Goal: Transaction & Acquisition: Purchase product/service

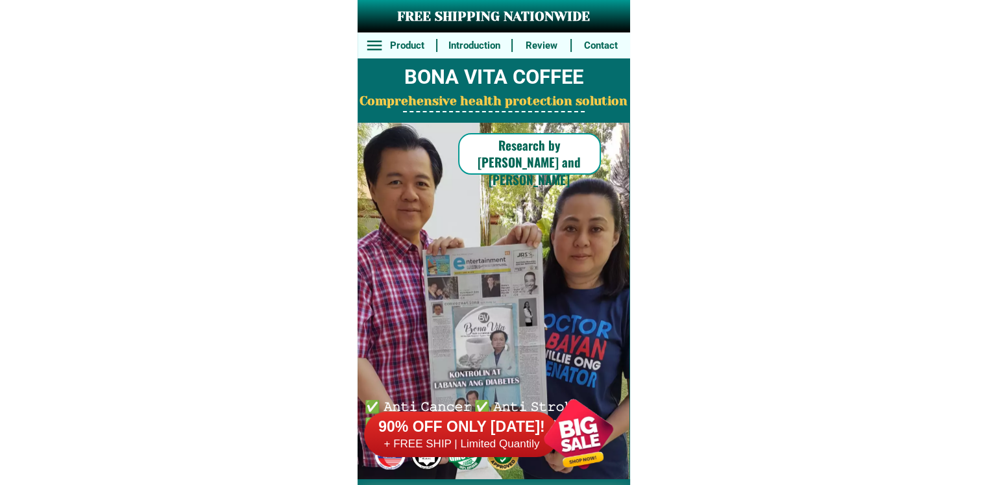
click at [471, 431] on h6 "90% OFF ONLY [DATE]!" at bounding box center [461, 426] width 195 height 19
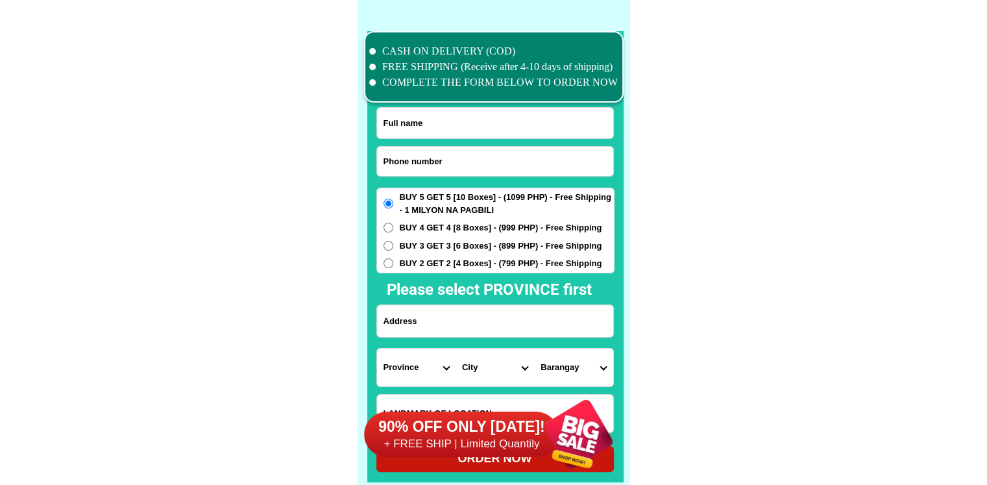
scroll to position [10090, 0]
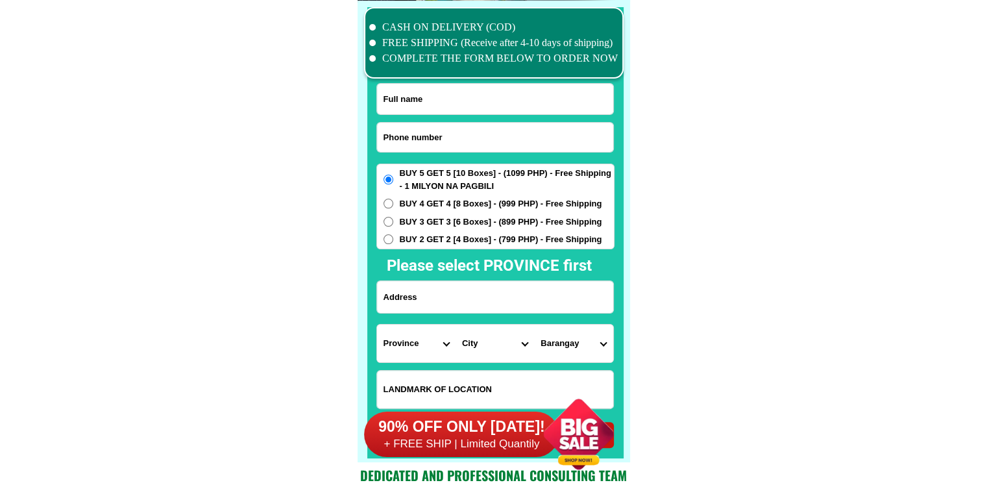
click at [528, 145] on input "Input phone_number" at bounding box center [495, 137] width 236 height 29
paste input "09267888277"
type input "09267888277"
click at [515, 97] on input "Input full_name" at bounding box center [495, 99] width 236 height 31
paste input "Julie G,Dollete"
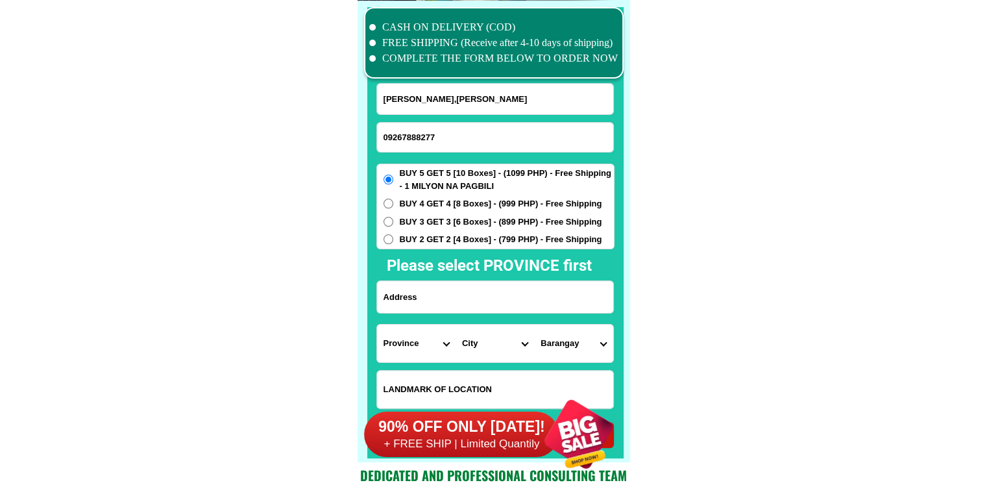
type input "Julie G,Dollete"
click at [480, 299] on input "Input address" at bounding box center [495, 297] width 236 height 32
paste input "Blk14 L12 USHOA ,Singao ,kidapawan City ,North Cotabato ,Mindanao ,Philippines"
type input "Blk14 L12 USHOA ,Singao ,kidapawan City ,North Cotabato ,Mindanao ,Philippines"
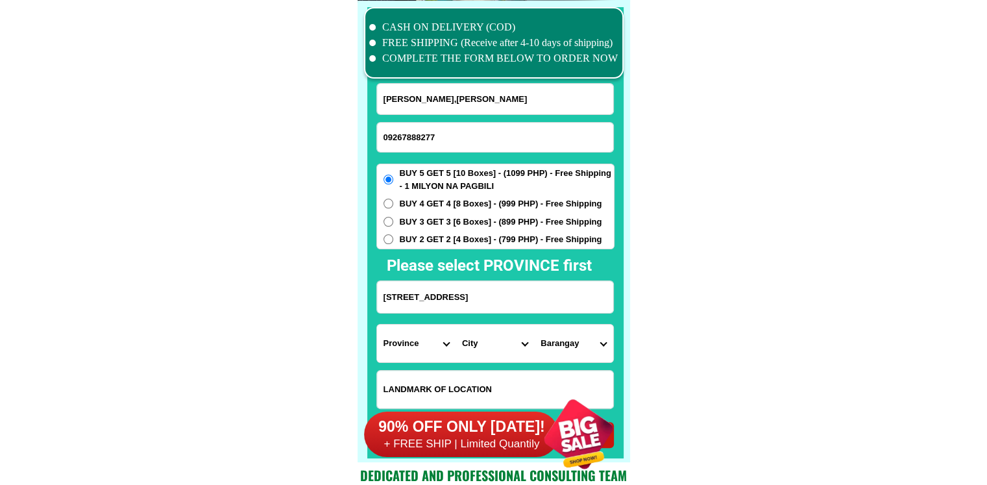
scroll to position [0, 0]
click at [487, 380] on input "Input LANDMARKOFLOCATION" at bounding box center [495, 390] width 236 height 38
paste input "bahay SA plaza Ng Prk Marang ,SA likod Ng Kapilya catholic church ,, blue colou…"
type input "bahay SA plaza Ng Prk Marang ,SA likod Ng Kapilya catholic church ,, blue colou…"
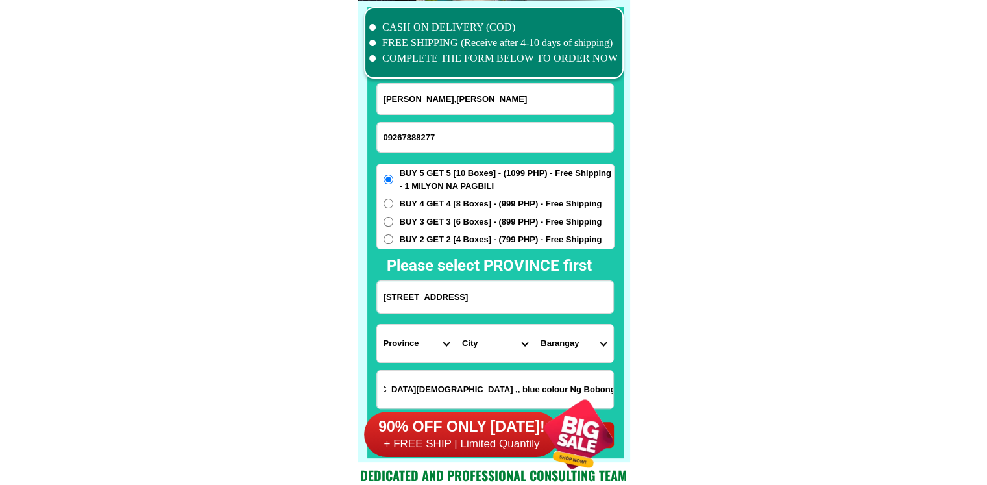
scroll to position [0, 0]
click at [443, 338] on select "Province [GEOGRAPHIC_DATA] [GEOGRAPHIC_DATA][PERSON_NAME][GEOGRAPHIC_DATA][GEOG…" at bounding box center [416, 344] width 79 height 38
select select "63_170"
click at [377, 325] on select "Province [GEOGRAPHIC_DATA] [GEOGRAPHIC_DATA][PERSON_NAME][GEOGRAPHIC_DATA][GEOG…" at bounding box center [416, 344] width 79 height 38
click at [510, 341] on select "City Alamada Aleosan Antipas Arakan Banisilan Cotabato-city Kabacan Kidapawan-c…" at bounding box center [495, 344] width 79 height 38
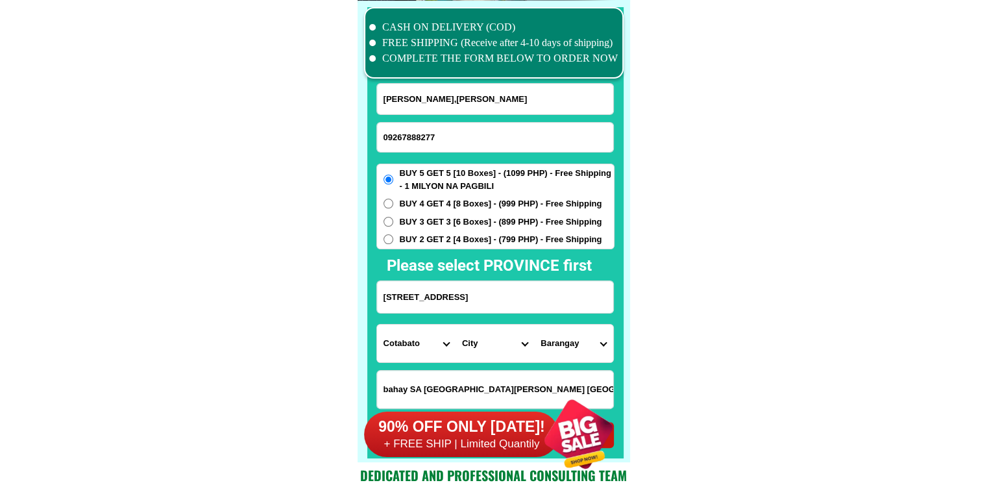
select select "63_1704381"
drag, startPoint x: 761, startPoint y: 341, endPoint x: 737, endPoint y: 341, distance: 23.4
click at [554, 339] on select "Barangay Amas Amazion Balabag Balindog Benoligan Berada Gayola Ginatilan Ilomav…" at bounding box center [573, 344] width 79 height 38
select select "63_17043811769"
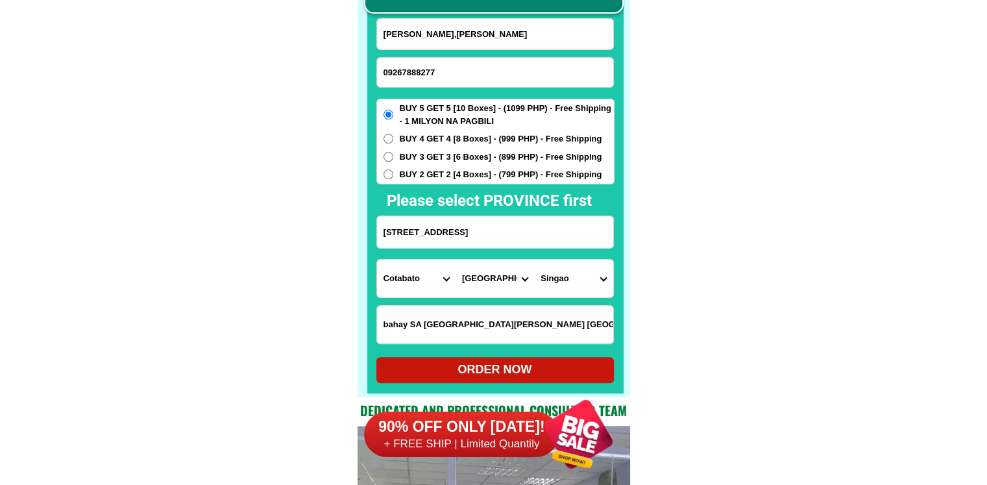
click at [465, 173] on span "BUY 2 GET 2 [4 Boxes] - (799 PHP) - Free Shipping" at bounding box center [501, 174] width 203 height 13
click at [393, 173] on input "BUY 2 GET 2 [4 Boxes] - (799 PHP) - Free Shipping" at bounding box center [389, 174] width 10 height 10
radio input "true"
click at [497, 375] on div "ORDER NOW" at bounding box center [495, 370] width 238 height 18
type input "Julie G,Dollete"
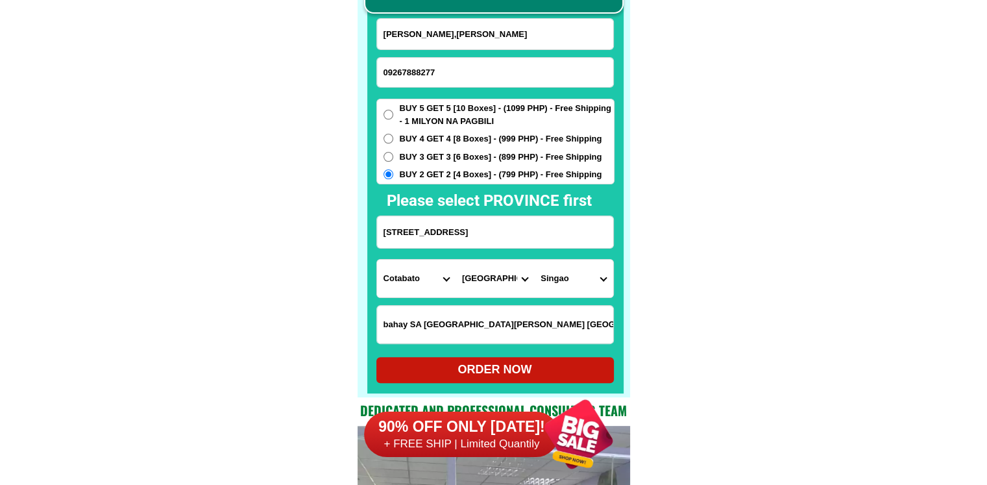
type input "Blk14 L12 USHOA ,Singao ,kidapawan City ,North Cotabato ,Mindanao ,Philippines"
radio input "true"
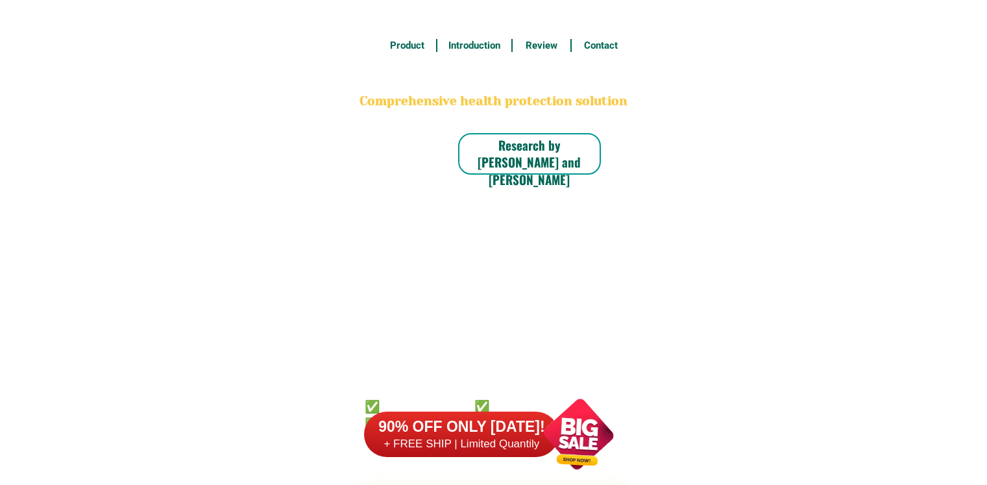
scroll to position [10155, 0]
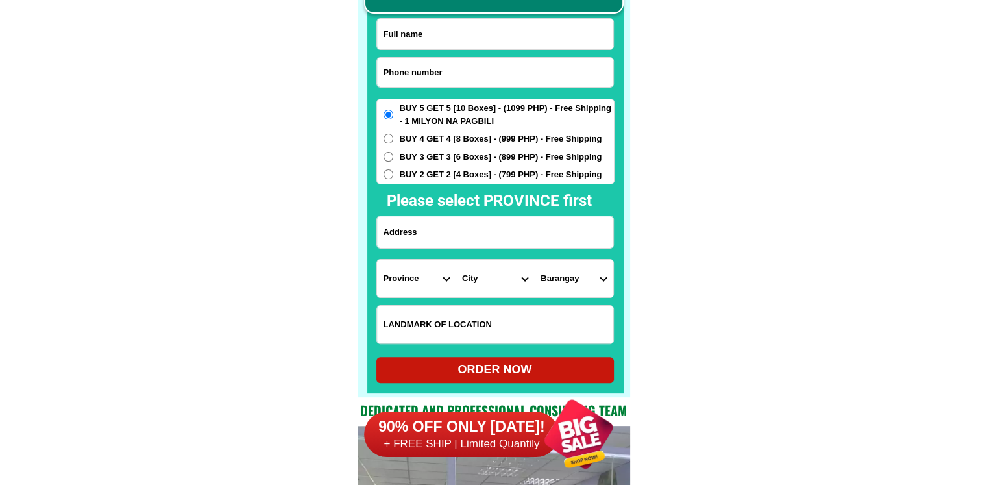
click at [474, 78] on input "Input phone_number" at bounding box center [495, 72] width 236 height 29
paste input "09636592465"
type input "09636592465"
click at [460, 40] on input "Input full_name" at bounding box center [495, 34] width 236 height 31
paste input "Renato r.rosas"
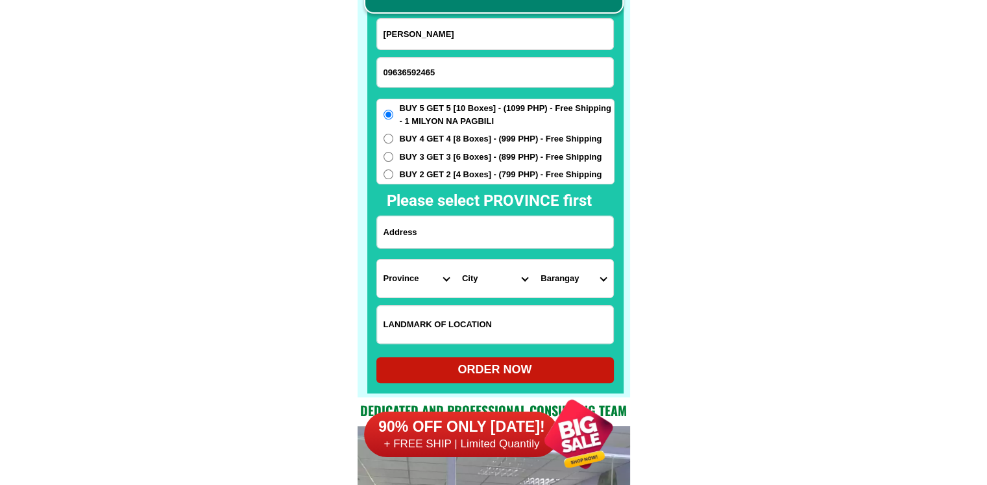
type input "Renato r.rosas"
click at [452, 232] on input "Input address" at bounding box center [495, 232] width 236 height 32
paste input "purok 5 sibuyao Torrijos Marinduque"
type input "purok 5 sibuyao Torrijos Marinduque"
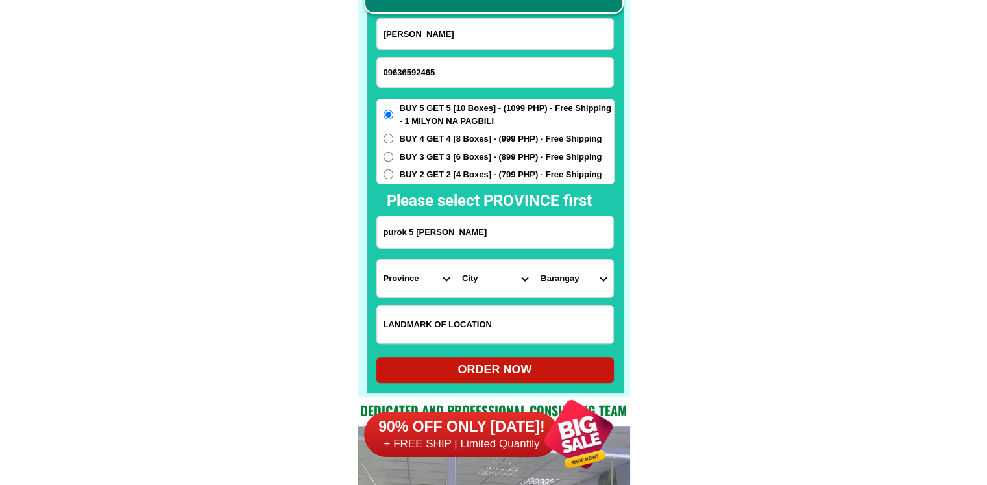
click at [431, 160] on span "BUY 3 GET 3 [6 Boxes] - (899 PHP) - Free Shipping" at bounding box center [501, 157] width 203 height 13
click at [393, 160] on input "BUY 3 GET 3 [6 Boxes] - (899 PHP) - Free Shipping" at bounding box center [389, 157] width 10 height 10
radio input "true"
click at [433, 169] on span "BUY 2 GET 2 [4 Boxes] - (799 PHP) - Free Shipping" at bounding box center [501, 174] width 203 height 13
click at [393, 169] on input "BUY 2 GET 2 [4 Boxes] - (799 PHP) - Free Shipping" at bounding box center [389, 174] width 10 height 10
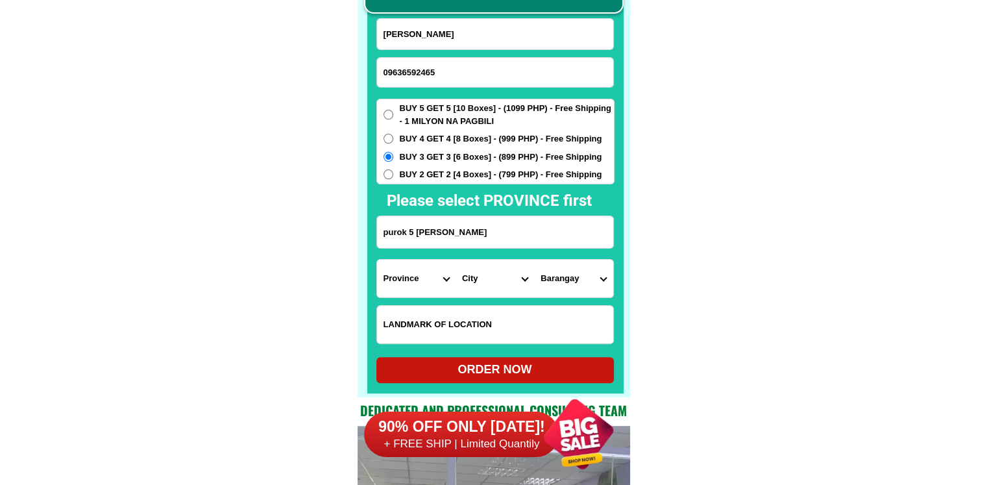
radio input "true"
click at [426, 268] on select "Province [GEOGRAPHIC_DATA] [GEOGRAPHIC_DATA][PERSON_NAME][GEOGRAPHIC_DATA][GEOG…" at bounding box center [416, 279] width 79 height 38
click at [516, 235] on input "purok 5 sibuyao Torrijos Marinduque" at bounding box center [495, 232] width 236 height 32
click at [406, 281] on select "Province [GEOGRAPHIC_DATA] [GEOGRAPHIC_DATA][PERSON_NAME][GEOGRAPHIC_DATA][GEOG…" at bounding box center [416, 279] width 79 height 38
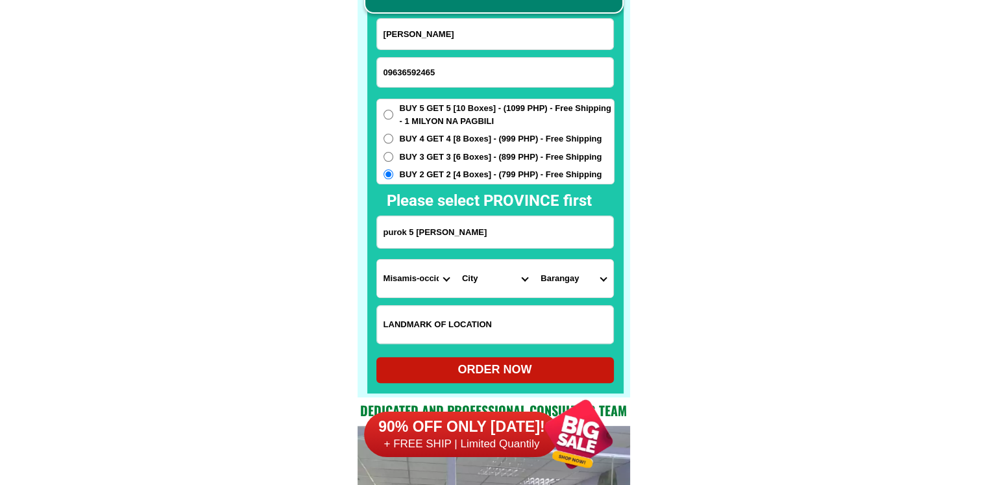
select select "63_880"
click at [515, 286] on select "City Boac Gasan Marinduque-buenavista Marinduque-santa-cruz Mogpog Torrijos" at bounding box center [495, 279] width 79 height 38
select select "63_8801602"
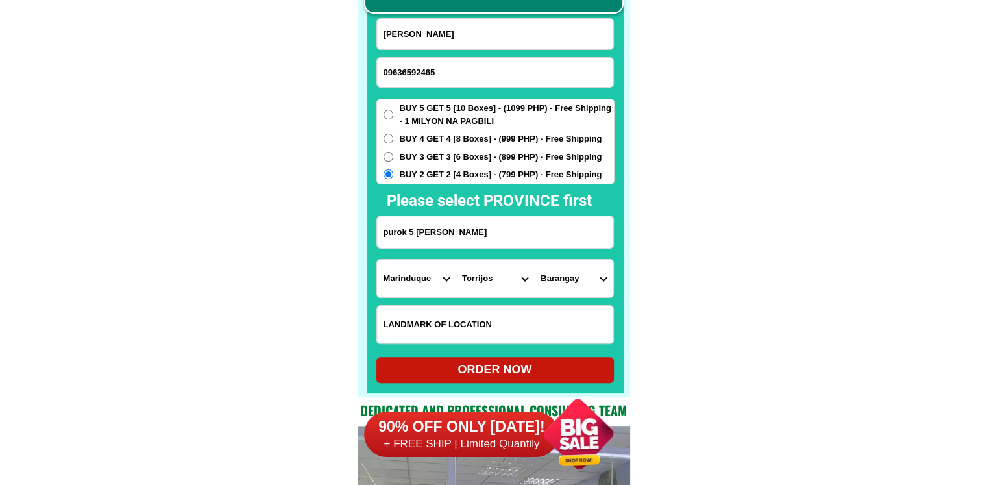
click at [579, 286] on select "Barangay Bangwayin Bayakbakin Bolo Bonliw Buangan Cabuyo Cagpo Dampulan Kay duk…" at bounding box center [573, 279] width 79 height 38
select select "63_88016023438"
click at [565, 374] on div "ORDER NOW" at bounding box center [495, 370] width 238 height 18
type input "purok 5 sibuyao Torrijos Marinduque"
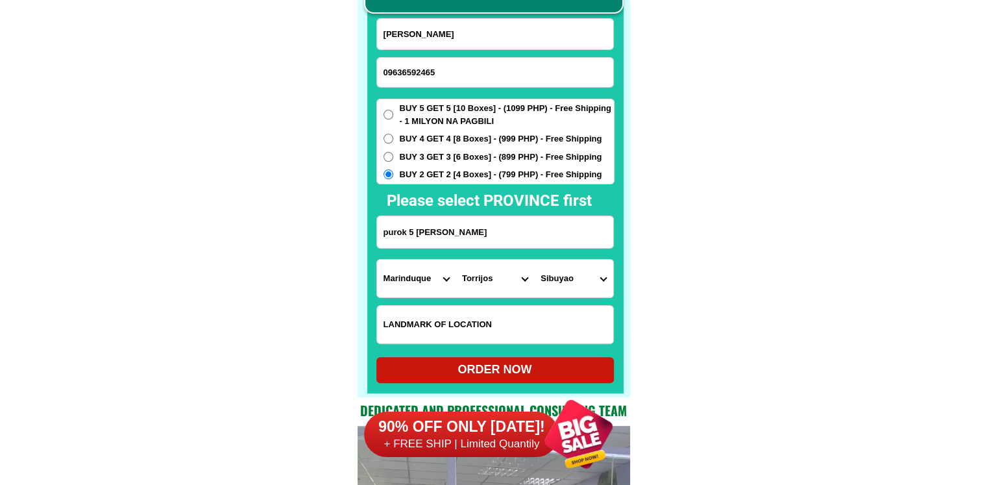
radio input "true"
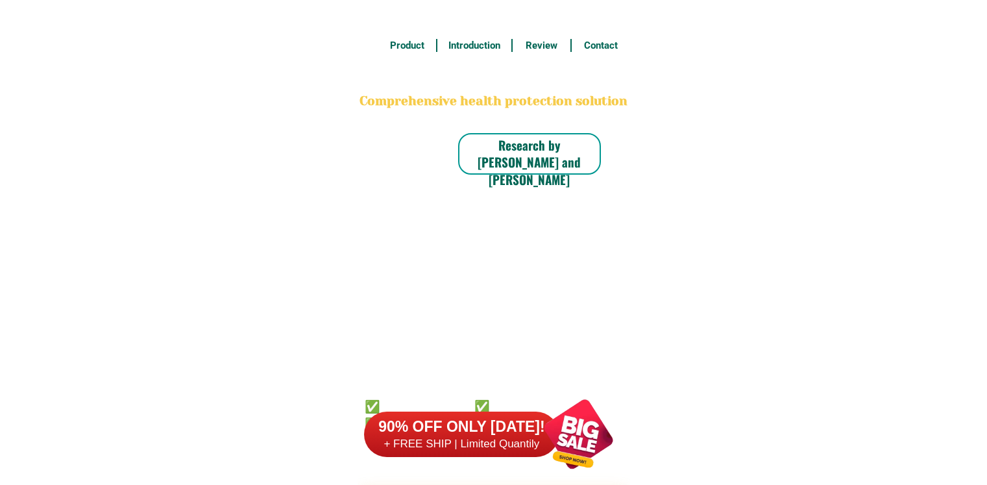
scroll to position [10155, 0]
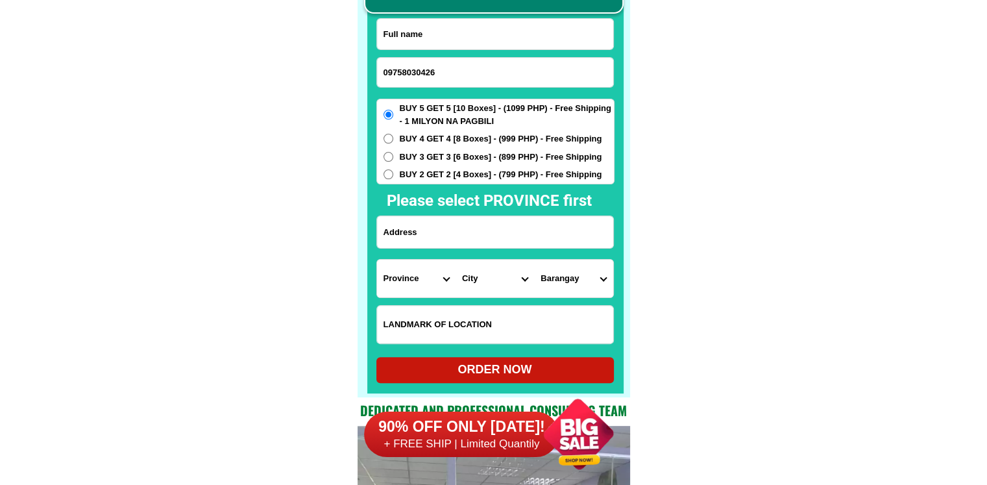
type input "09758030426"
click at [495, 34] on input "Input full_name" at bounding box center [495, 34] width 236 height 31
paste input "[PERSON_NAME]"
type input "[PERSON_NAME]"
click at [473, 227] on input "Input address" at bounding box center [495, 232] width 236 height 32
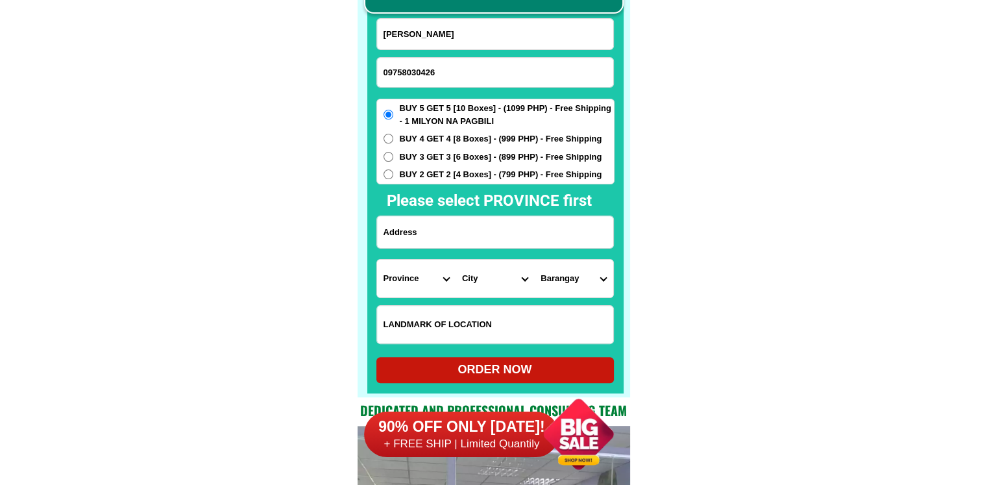
paste input "I presently LIVE IN [GEOGRAPHIC_DATA] SUBD. [GEOGRAPHIC_DATA],[GEOGRAPHIC_DATA]…"
type input "I presently LIVE IN [GEOGRAPHIC_DATA] SUBD. [GEOGRAPHIC_DATA],[GEOGRAPHIC_DATA]…"
click at [408, 281] on select "Province [GEOGRAPHIC_DATA] [GEOGRAPHIC_DATA][PERSON_NAME][GEOGRAPHIC_DATA][GEOG…" at bounding box center [416, 279] width 79 height 38
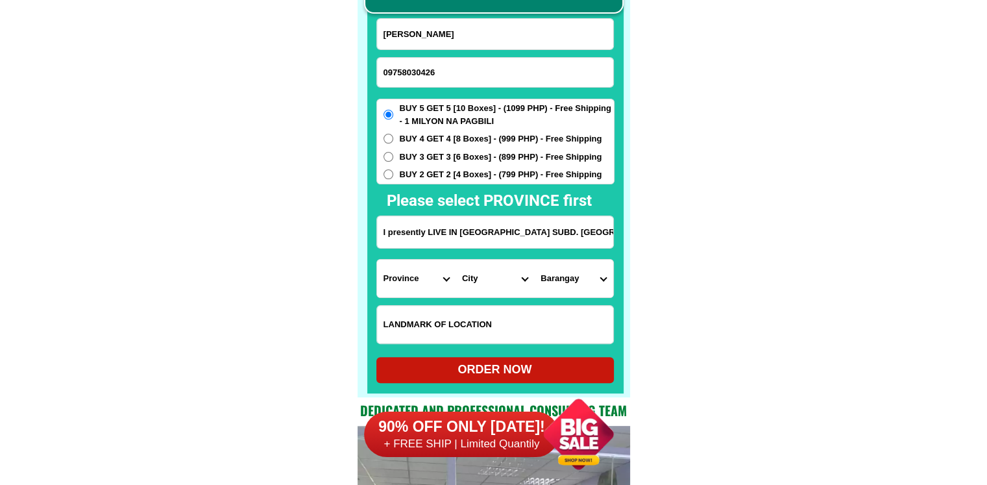
select select "63_513"
click at [377, 260] on select "Province [GEOGRAPHIC_DATA] [GEOGRAPHIC_DATA][PERSON_NAME][GEOGRAPHIC_DATA][GEOG…" at bounding box center [416, 279] width 79 height 38
click at [486, 281] on select "City [GEOGRAPHIC_DATA]-[GEOGRAPHIC_DATA] [GEOGRAPHIC_DATA]-[PERSON_NAME] [GEOGR…" at bounding box center [495, 279] width 79 height 38
select select "63_5131995"
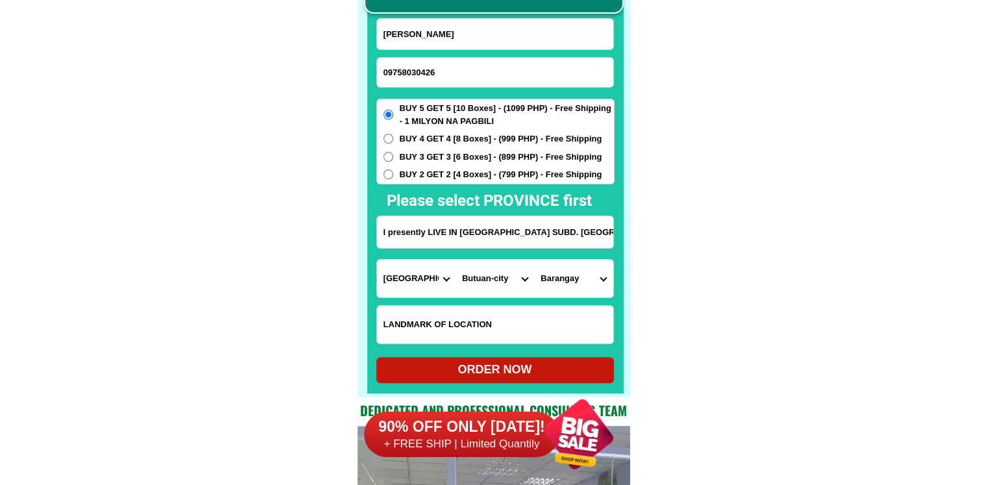
click at [592, 295] on select "Barangay Agao pob. (bgy. 3) Agusan pequeno Ambago Amparo Ampayon Anticala Anton…" at bounding box center [573, 279] width 79 height 38
select select "63_51319952089"
click at [534, 260] on select "Barangay Agao pob. (bgy. 3) Agusan pequeno Ambago Amparo Ampayon Anticala Anton…" at bounding box center [573, 279] width 79 height 38
click at [560, 365] on div "ORDER NOW" at bounding box center [495, 370] width 238 height 18
click at [560, 365] on div "ORDER NOW" at bounding box center [495, 370] width 238 height 26
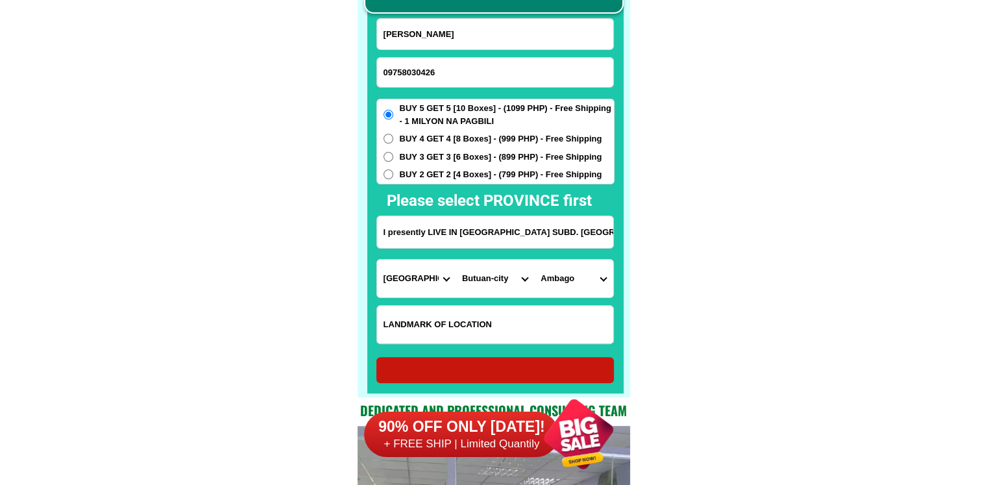
radio input "true"
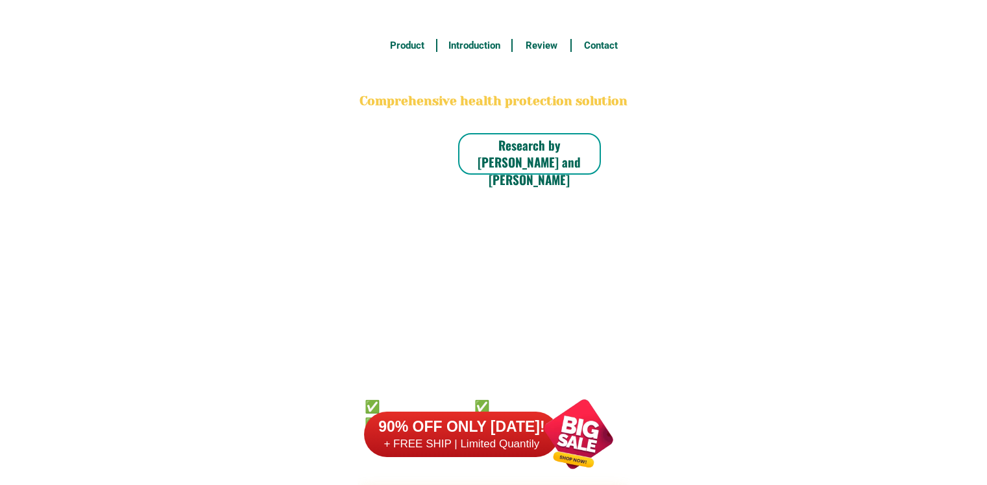
scroll to position [10155, 0]
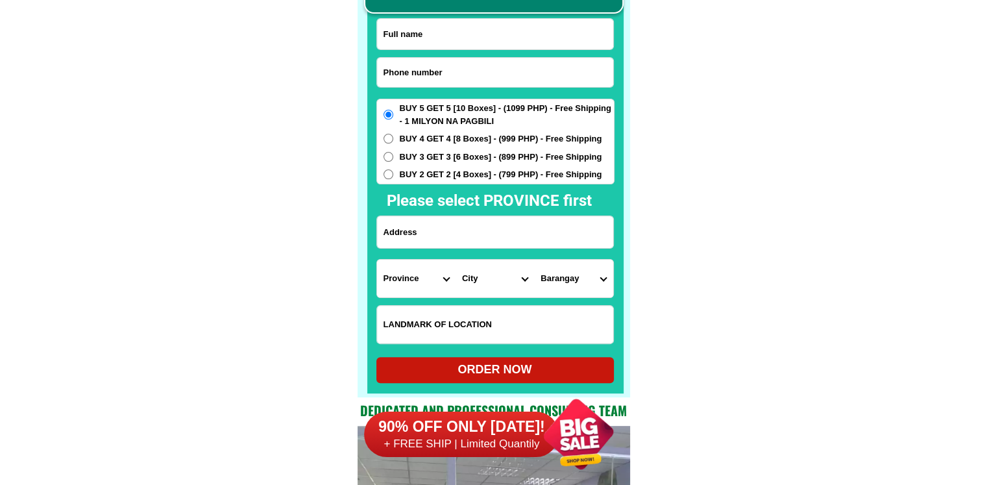
click at [458, 71] on input "Input phone_number" at bounding box center [495, 72] width 236 height 29
paste input "09567168704"
type input "09567168704"
click at [505, 30] on input "Input full_name" at bounding box center [495, 34] width 236 height 31
paste input "Thelma Sebua Alo"
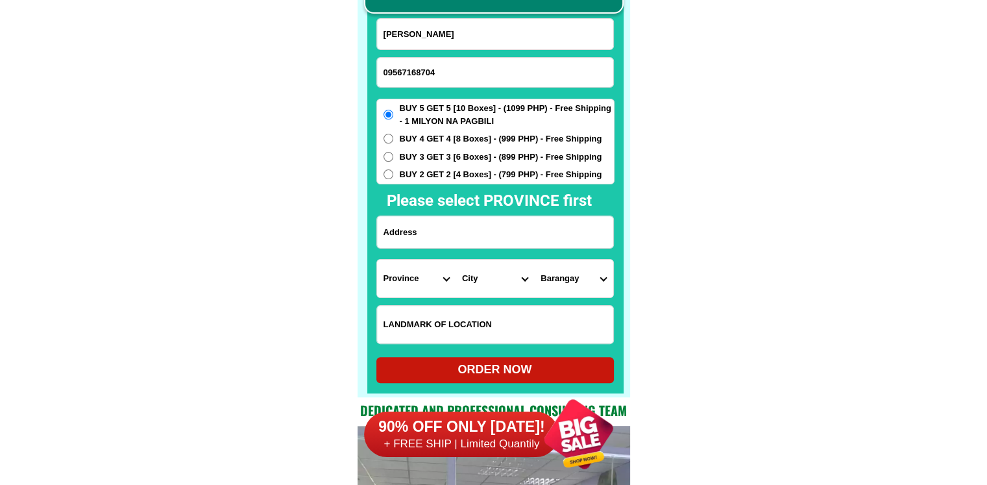
type input "Thelma Sebua Alo"
click at [544, 235] on input "Input address" at bounding box center [495, 232] width 236 height 32
paste input "0833 Lacia Velle dead end Bankal Lapu Lapu City Cebu"
type input "0833 Lacia Velle dead end Bankal Lapu Lapu City Cebu"
click at [416, 271] on select "Province [GEOGRAPHIC_DATA] [GEOGRAPHIC_DATA][PERSON_NAME][GEOGRAPHIC_DATA][GEOG…" at bounding box center [416, 279] width 79 height 38
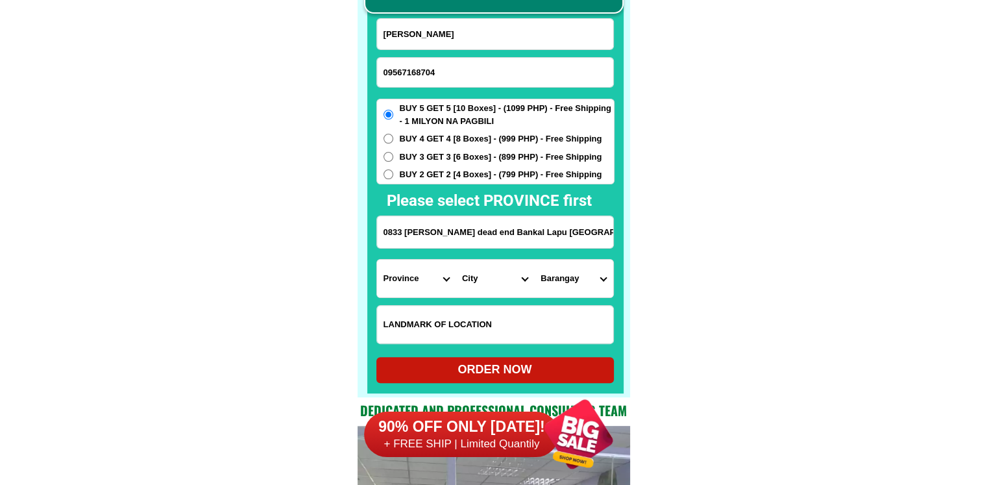
select select "63_8"
click at [377, 260] on select "Province [GEOGRAPHIC_DATA] [GEOGRAPHIC_DATA][PERSON_NAME][GEOGRAPHIC_DATA][GEOG…" at bounding box center [416, 279] width 79 height 38
click at [483, 279] on select "City Alcoy Aloguinsan Argao Asturias Badian Balamban Bantayan Barili Bogo-city …" at bounding box center [495, 279] width 79 height 38
select select "63_83104"
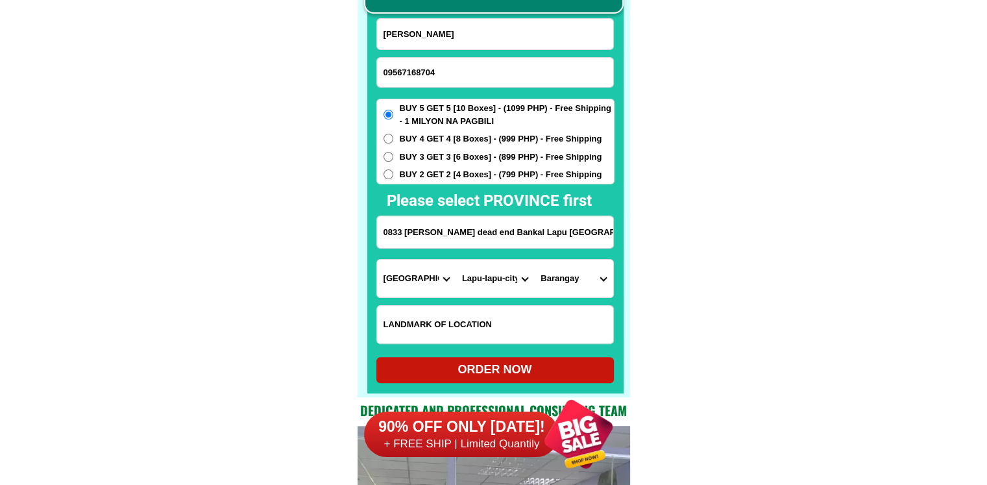
click at [592, 282] on select "Barangay Agus Babag Bankal Baring Basak Buaya Calawisan Canjulao Caubian Caw-oy…" at bounding box center [573, 279] width 79 height 38
select select "63_831045684"
click at [514, 375] on div "ORDER NOW" at bounding box center [495, 370] width 238 height 18
type input "Thelma Sebua Alo"
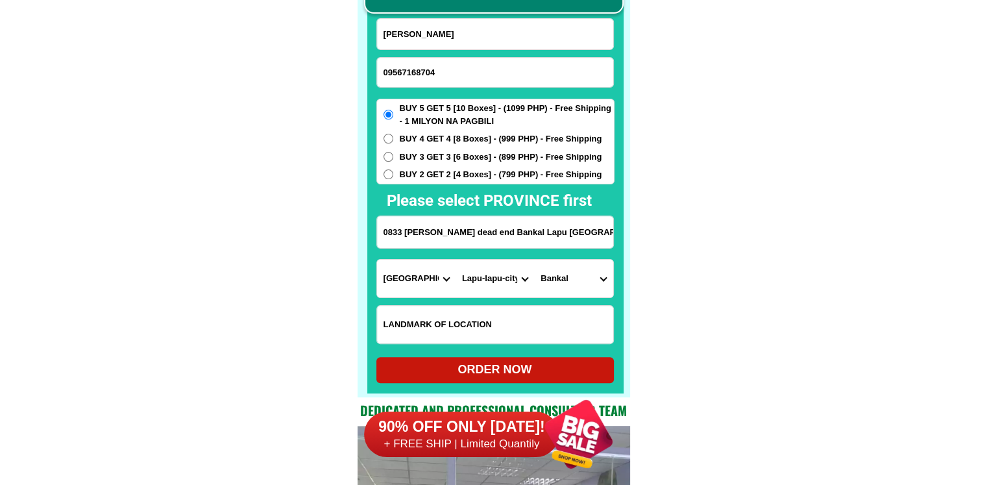
radio input "true"
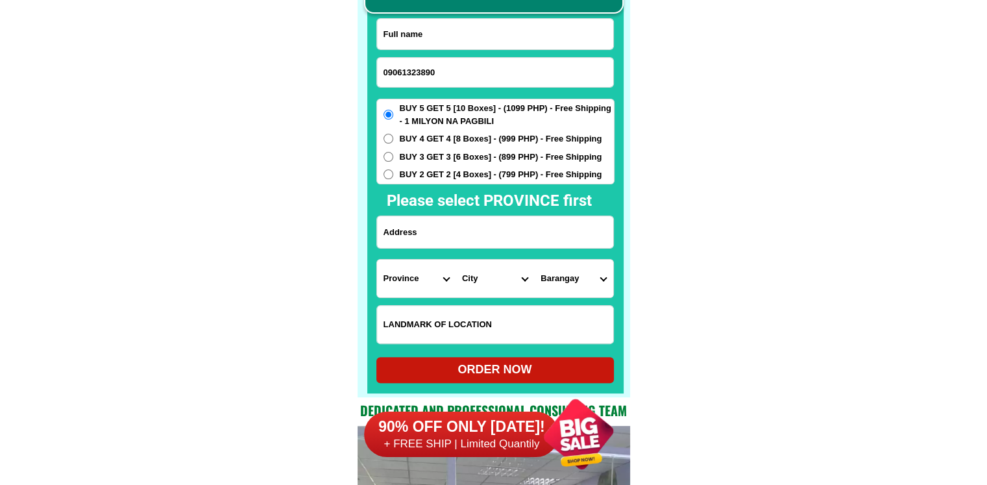
click at [520, 40] on input "Input full_name" at bounding box center [495, 34] width 236 height 31
paste input "[PERSON_NAME]"
type input "[PERSON_NAME]"
click at [491, 231] on input "Input address" at bounding box center [495, 232] width 236 height 32
paste input "PUROK1 tces poblacion tubod Lanao del norte back of [GEOGRAPHIC_DATA]"
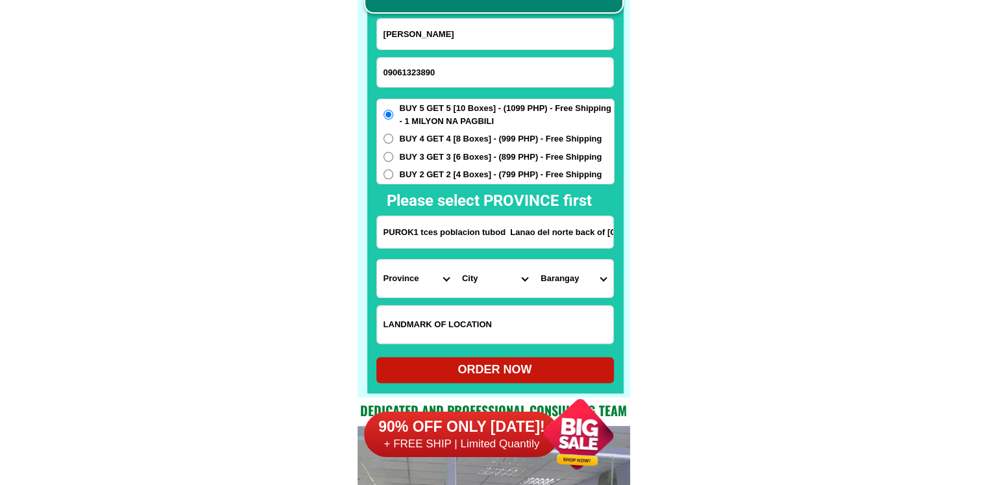
click at [434, 222] on input "PUROK1 tces poblacion tubod Lanao del norte back of [GEOGRAPHIC_DATA]" at bounding box center [495, 232] width 236 height 32
paste input "PUROK1 tces poblacion tubod Lanao del norte back of [GEOGRAPHIC_DATA]"
click at [425, 232] on input "PUROK1 tces poblacion tubPUROK1 tces poblacion tubod [GEOGRAPHIC_DATA] back of …" at bounding box center [495, 232] width 236 height 32
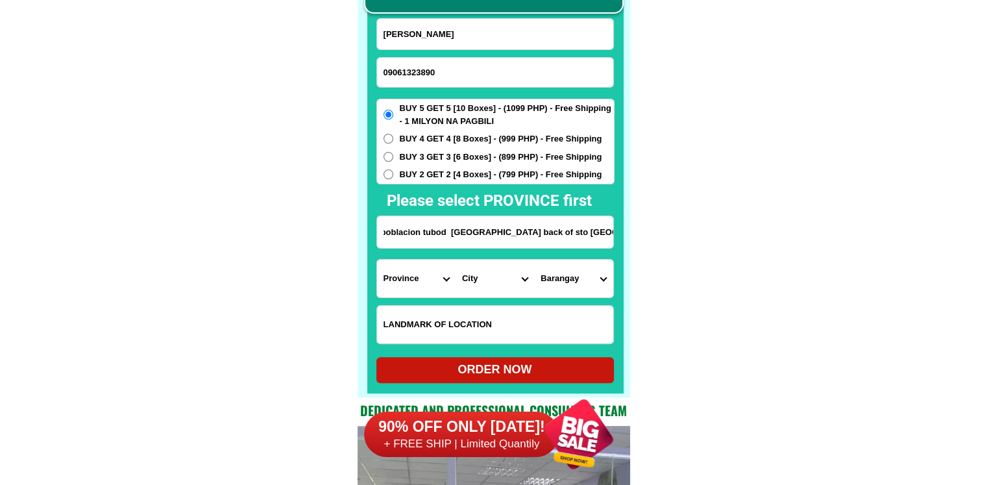
click at [427, 234] on input "PUROK1 tces poblacion tubPUROK1 tces poblacion tubod [GEOGRAPHIC_DATA] back of …" at bounding box center [495, 232] width 236 height 32
paste input "Input address"
type input "PUROK1 tces poblacion tubod Lanao del norte back of [GEOGRAPHIC_DATA]"
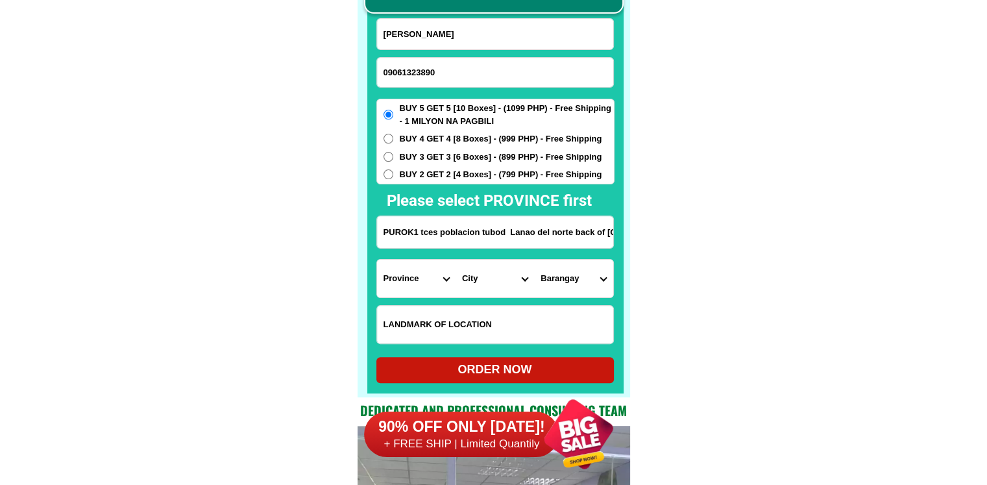
click at [410, 268] on select "Province [GEOGRAPHIC_DATA] [GEOGRAPHIC_DATA] [GEOGRAPHIC_DATA] [GEOGRAPHIC_DATA…" at bounding box center [416, 279] width 79 height 38
select select "63_691"
click at [506, 280] on select "City Bacolod Baloi Baroy [GEOGRAPHIC_DATA]-city [GEOGRAPHIC_DATA] Kolambugan [G…" at bounding box center [495, 279] width 79 height 38
select select "63_6917549"
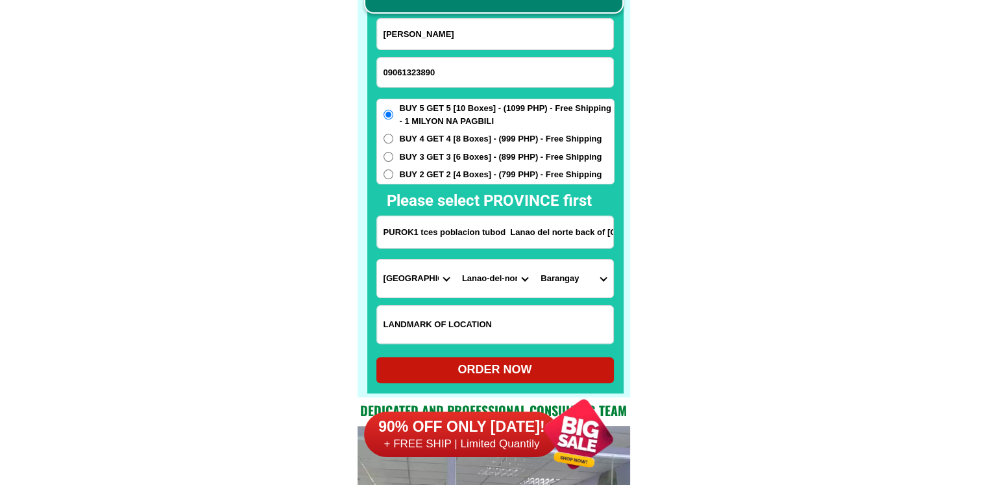
click at [456, 260] on select "City Bacolod Baloi Baroy [GEOGRAPHIC_DATA]-city [GEOGRAPHIC_DATA] Kolambugan [G…" at bounding box center [495, 279] width 79 height 38
click at [576, 279] on select "Barangay Barakanas Baris (lumangculob) Bualan Bulod Camp v [PERSON_NAME] Caniog…" at bounding box center [573, 279] width 79 height 38
select select "63_69175499946"
click at [513, 362] on div "ORDER NOW" at bounding box center [495, 370] width 238 height 26
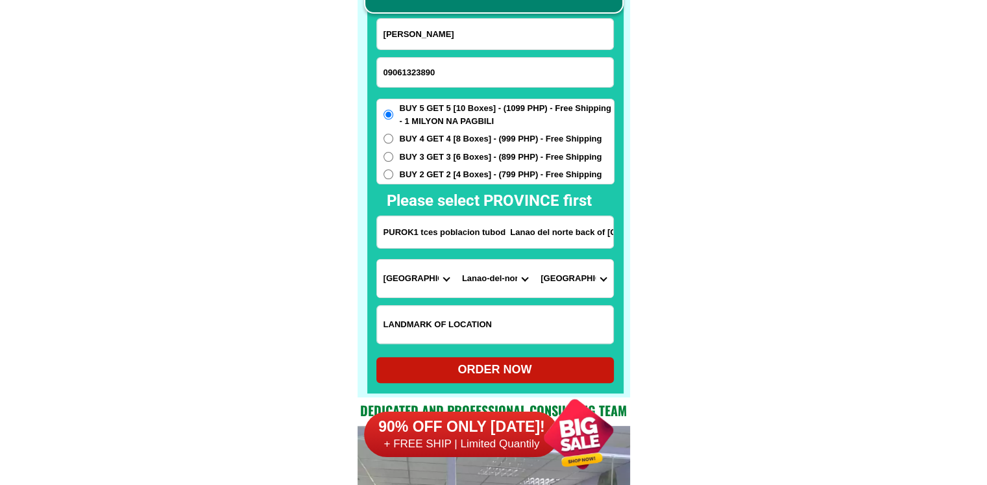
type input "[PERSON_NAME]"
type input "09061323890"
radio input "true"
